Goal: Navigation & Orientation: Find specific page/section

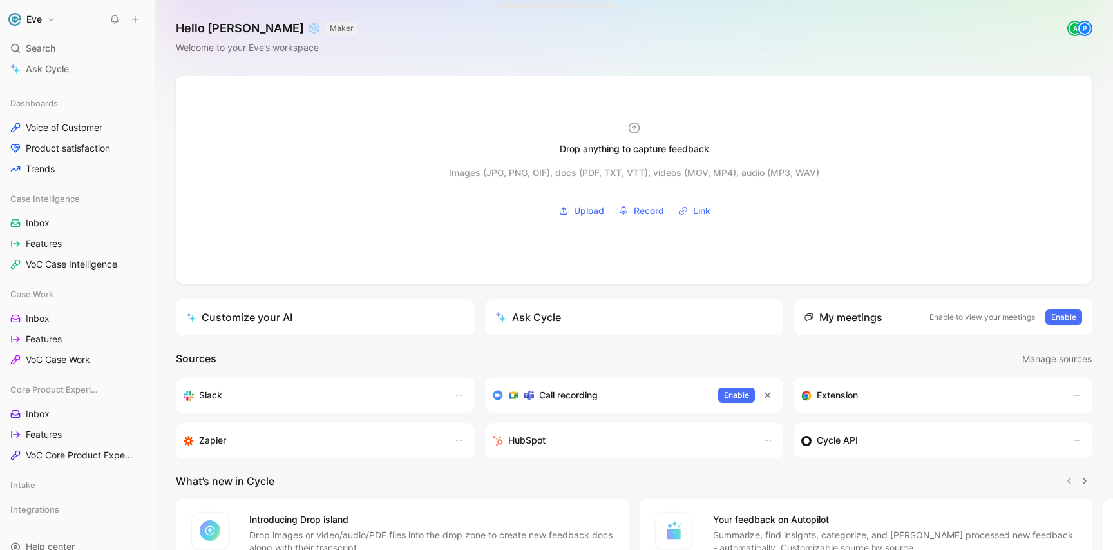
scroll to position [304, 0]
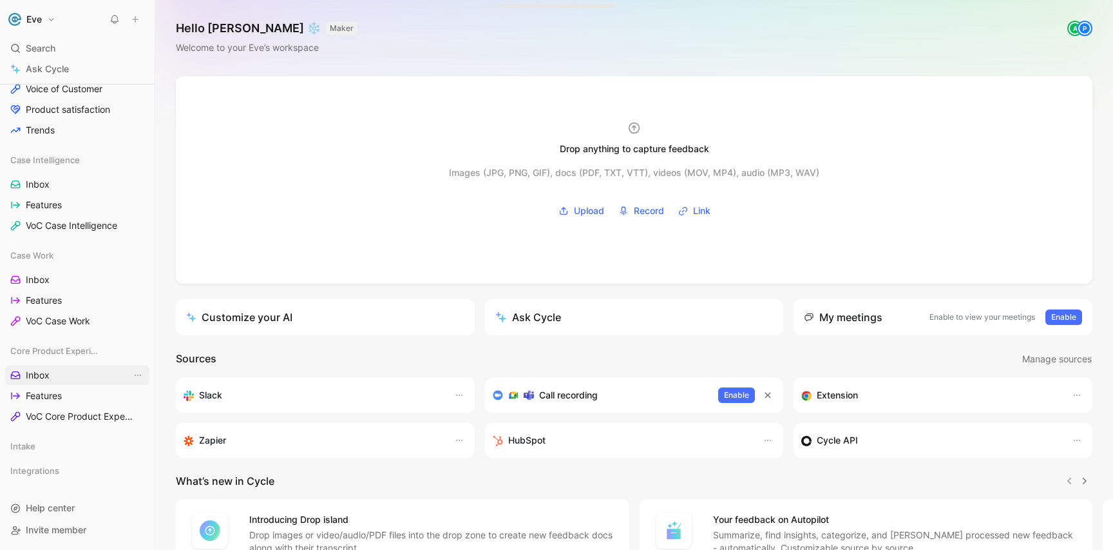
click at [51, 375] on link "Inbox" at bounding box center [77, 374] width 144 height 19
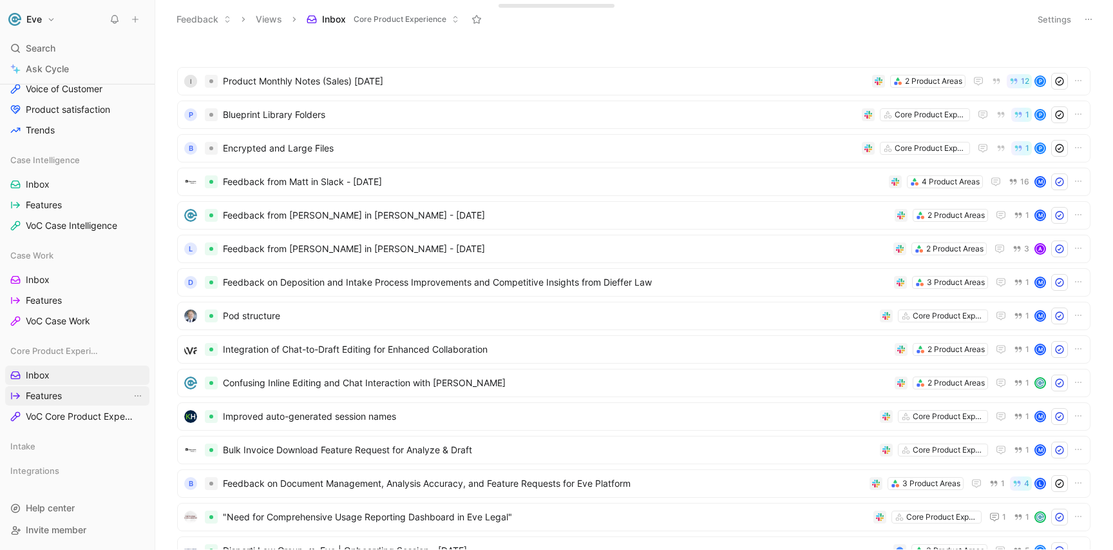
click at [90, 388] on link "Features" at bounding box center [77, 395] width 144 height 19
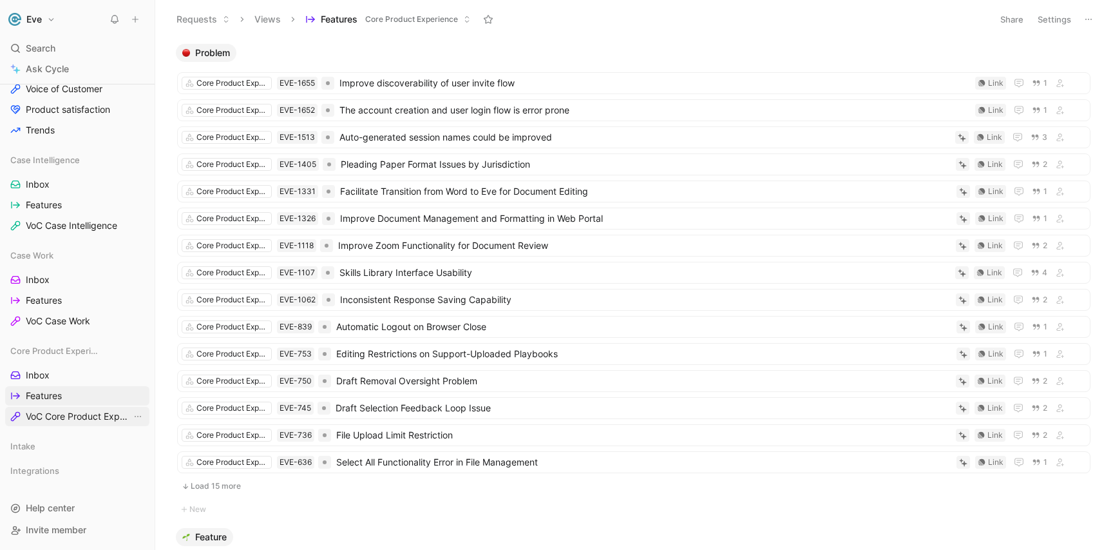
click at [90, 417] on span "VoC Core Product Experience" at bounding box center [79, 416] width 106 height 13
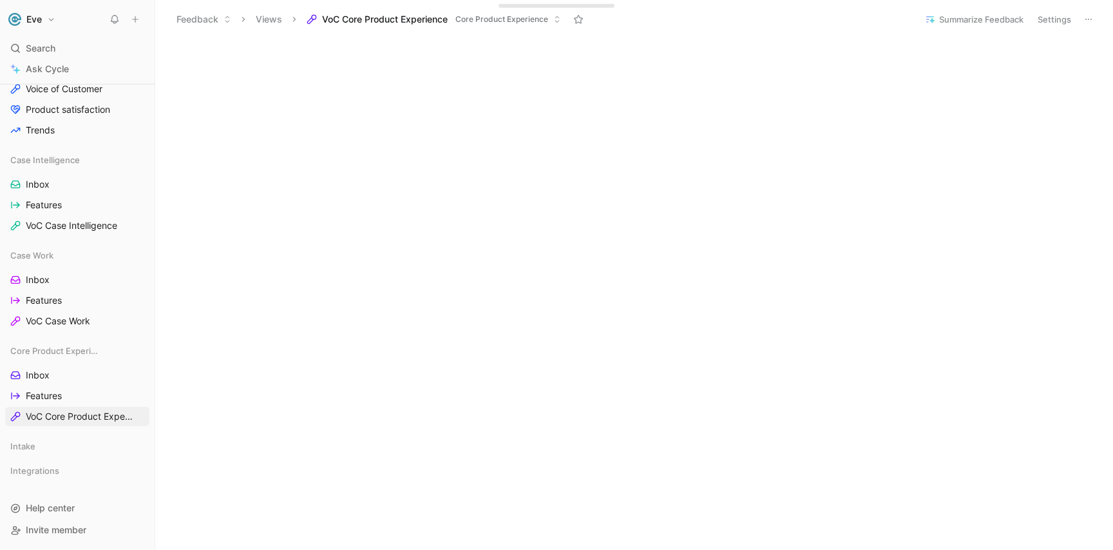
scroll to position [594, 0]
